Goal: Information Seeking & Learning: Find specific fact

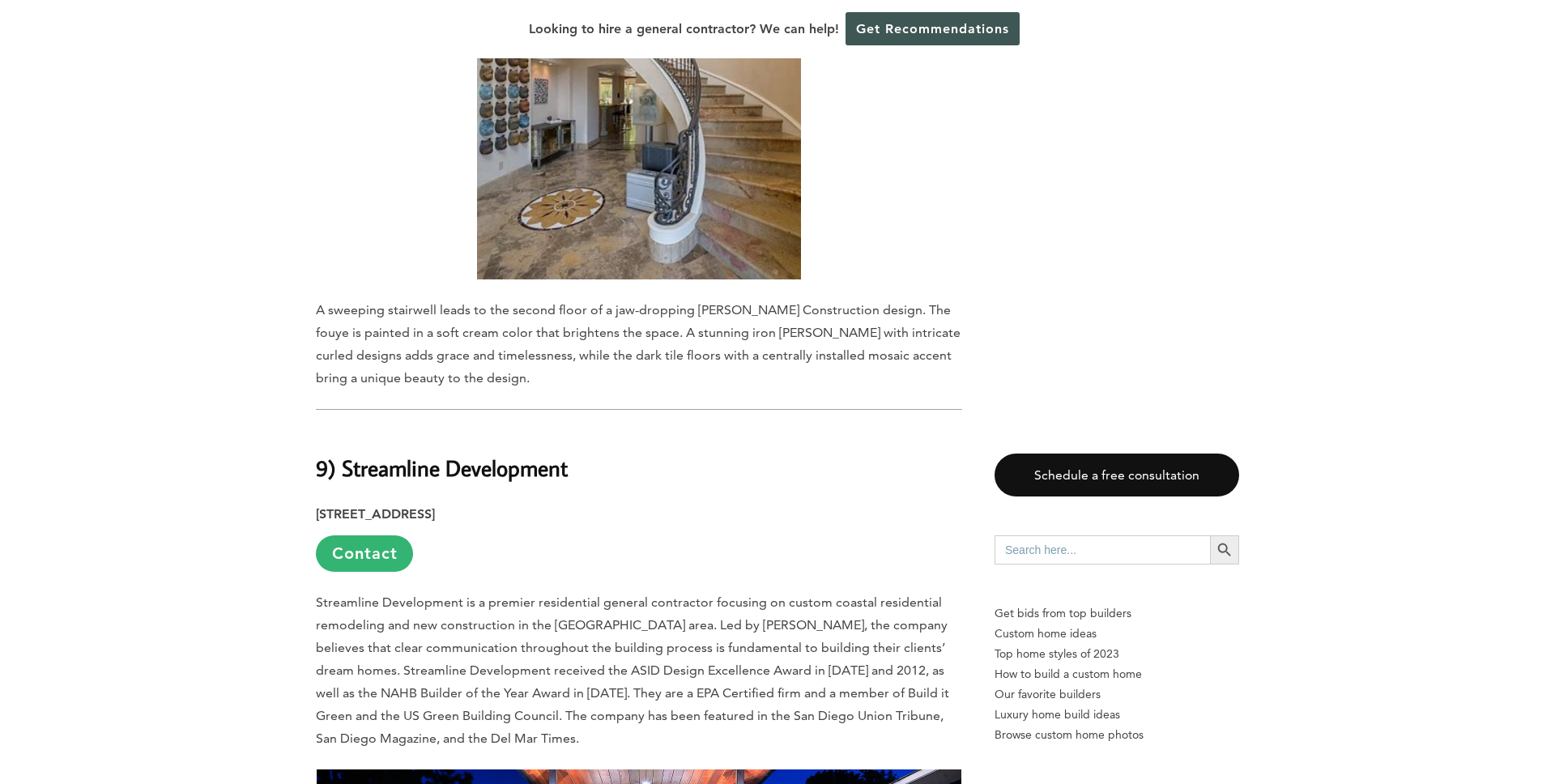
scroll to position [7092, 0]
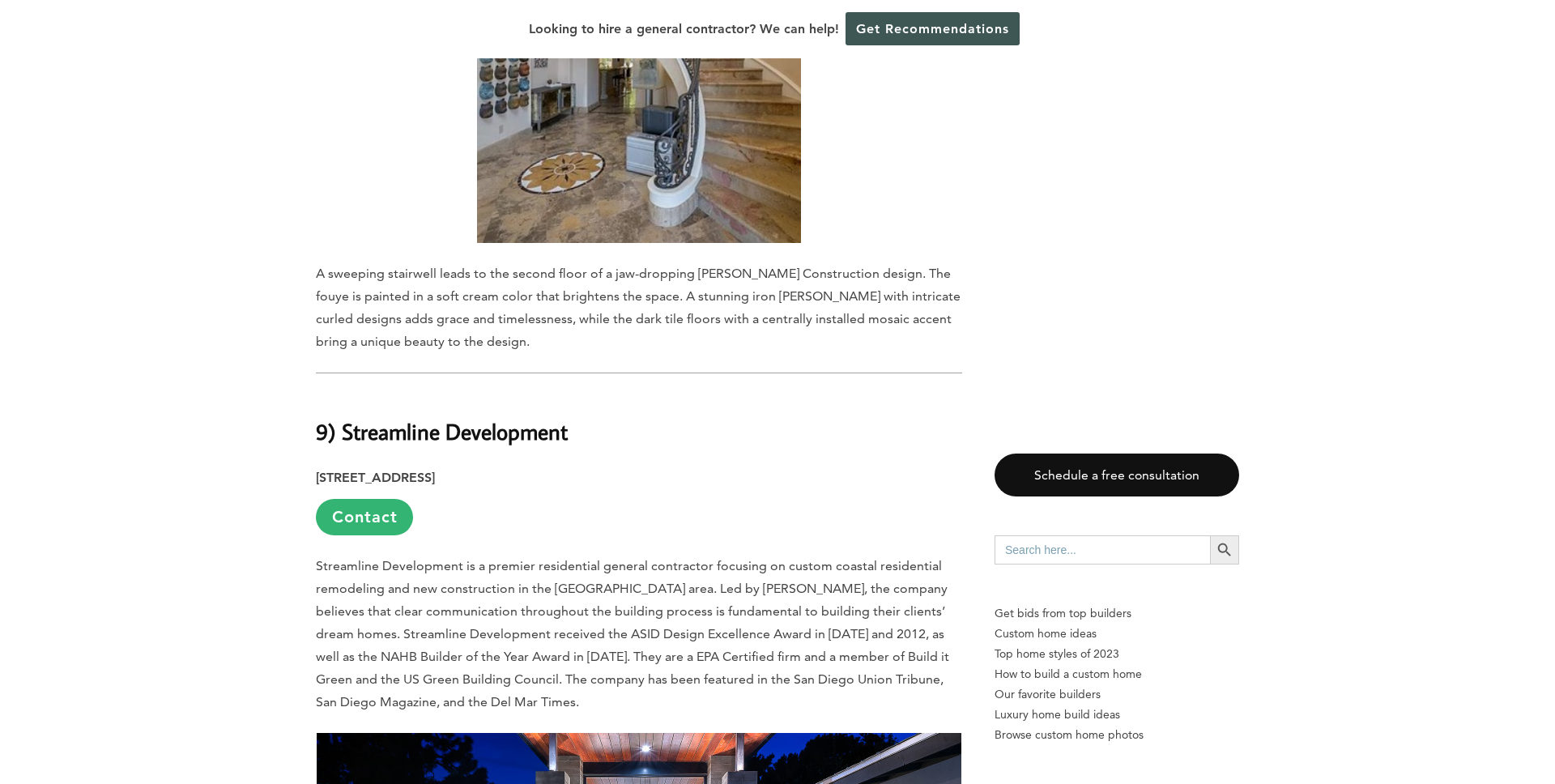
click at [1085, 554] on input "Search for:" at bounding box center [1102, 549] width 216 height 29
type input "concrete"
click at [1210, 535] on button "Search Button" at bounding box center [1224, 549] width 29 height 29
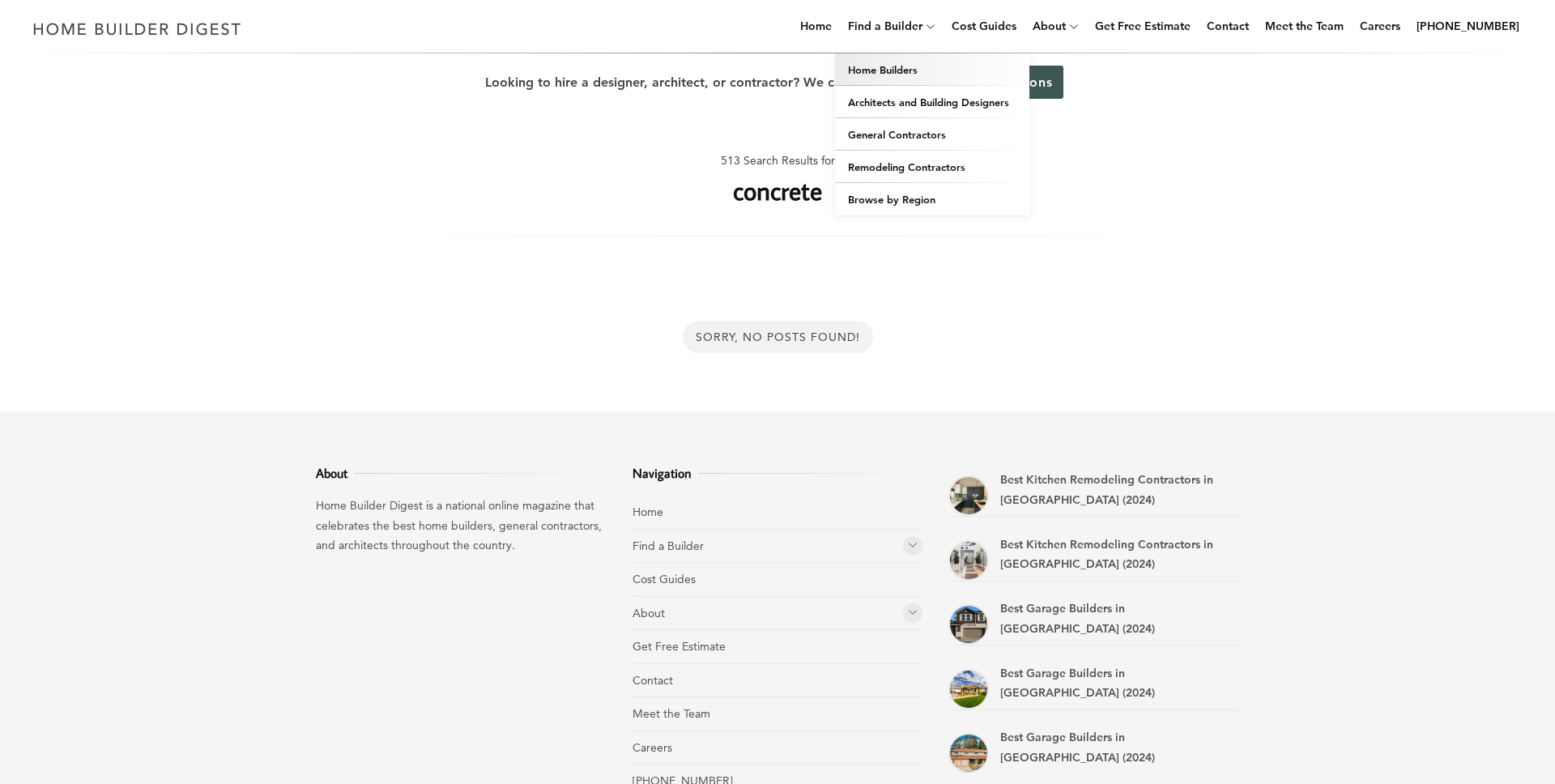
click at [901, 62] on link "Home Builders" at bounding box center [933, 69] width 195 height 32
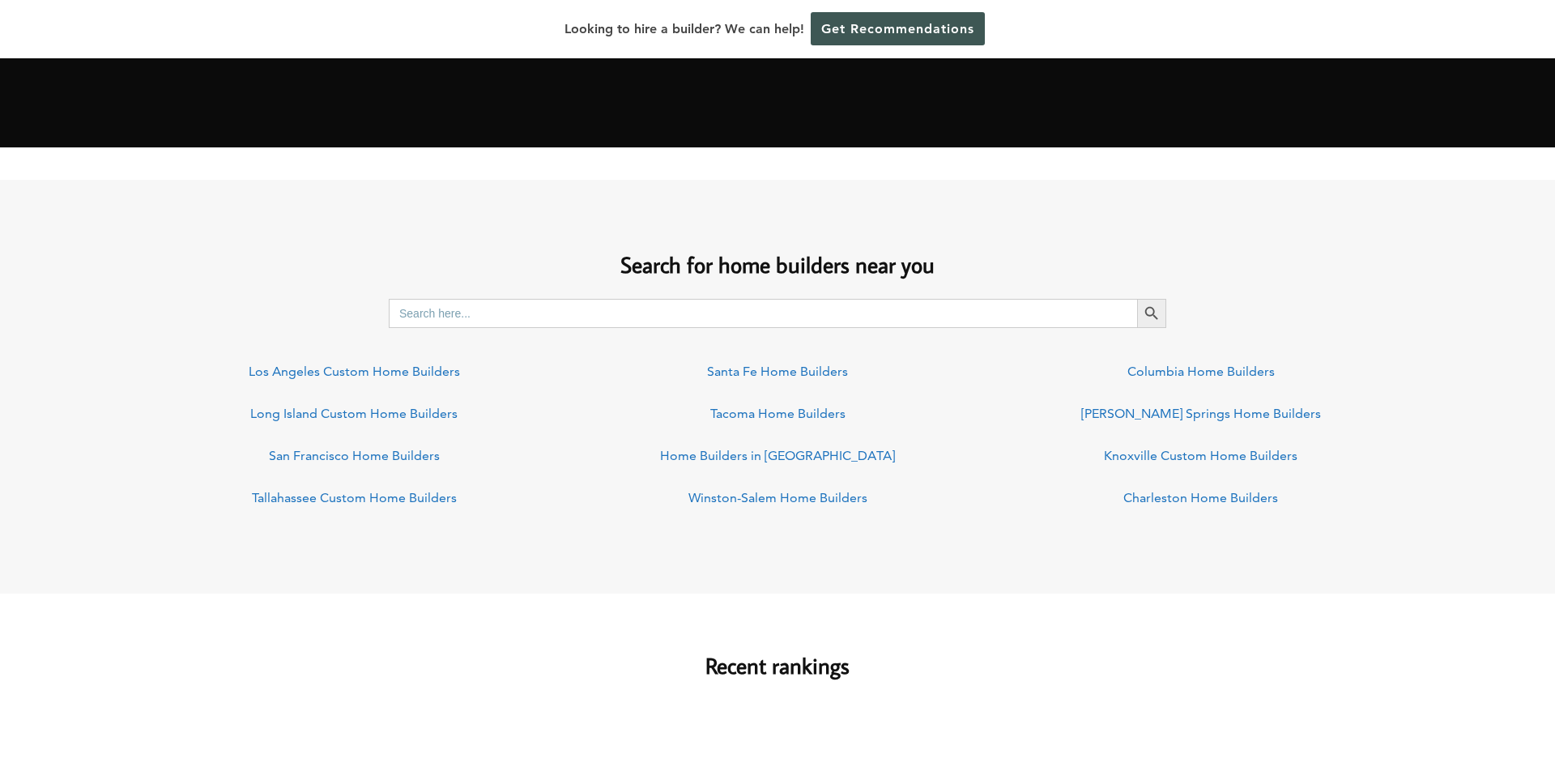
scroll to position [1075, 0]
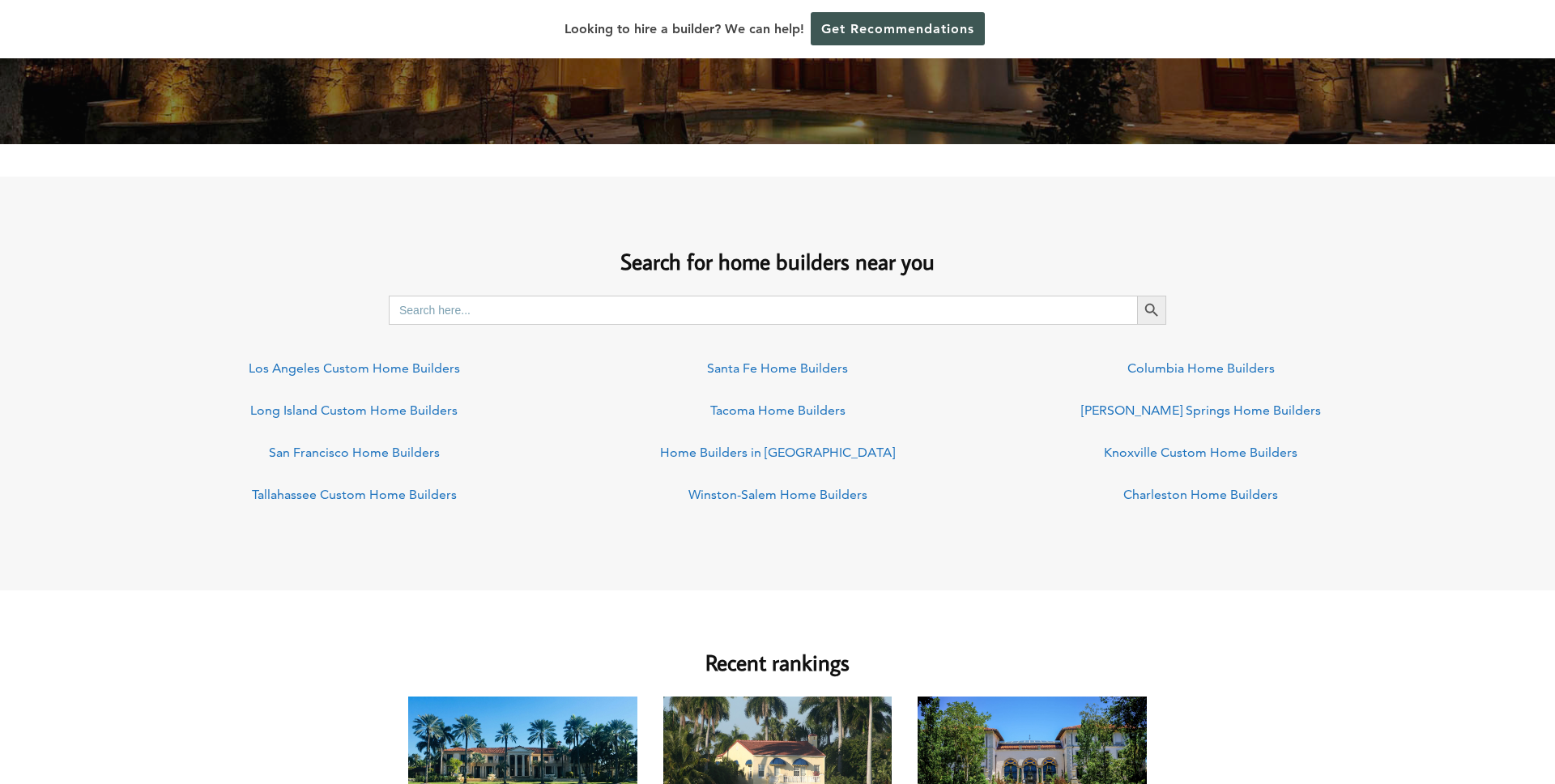
click at [705, 299] on input "Search for:" at bounding box center [763, 310] width 748 height 29
type input "concrete"
click at [1153, 302] on icon "Search" at bounding box center [1151, 310] width 17 height 17
